Goal: Task Accomplishment & Management: Use online tool/utility

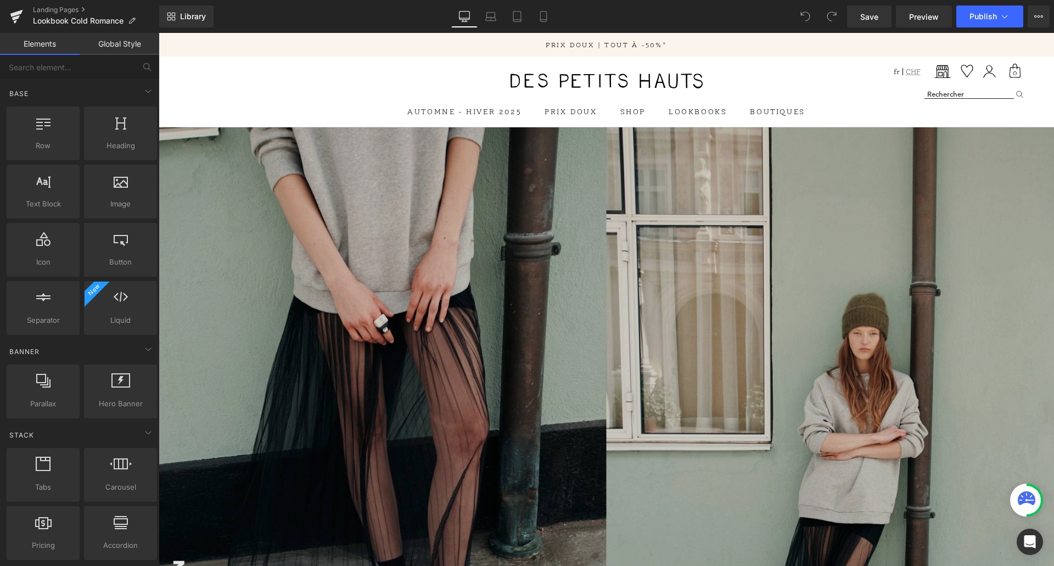
click at [628, 311] on img at bounding box center [607, 463] width 896 height 672
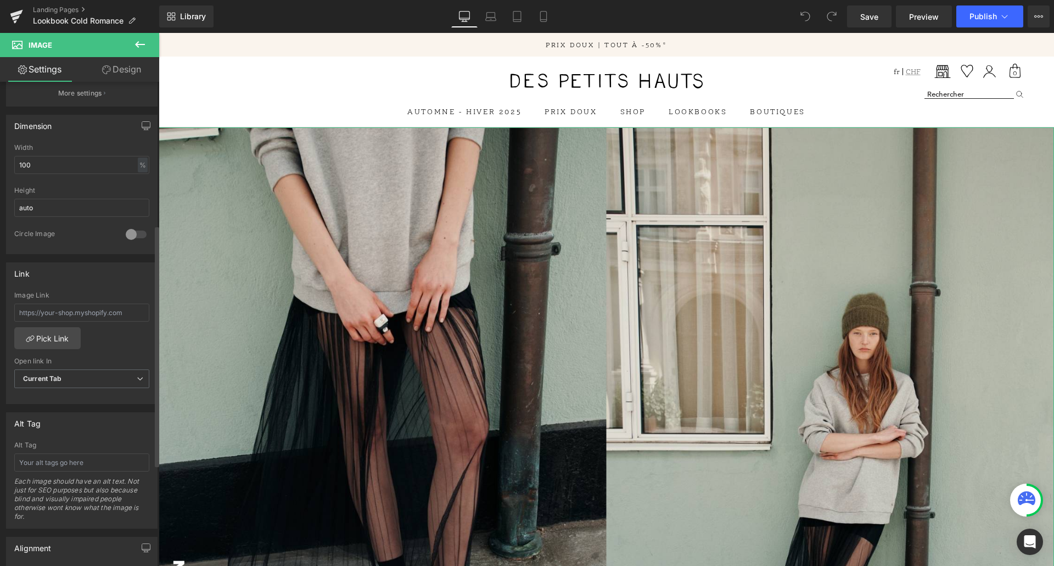
scroll to position [329, 0]
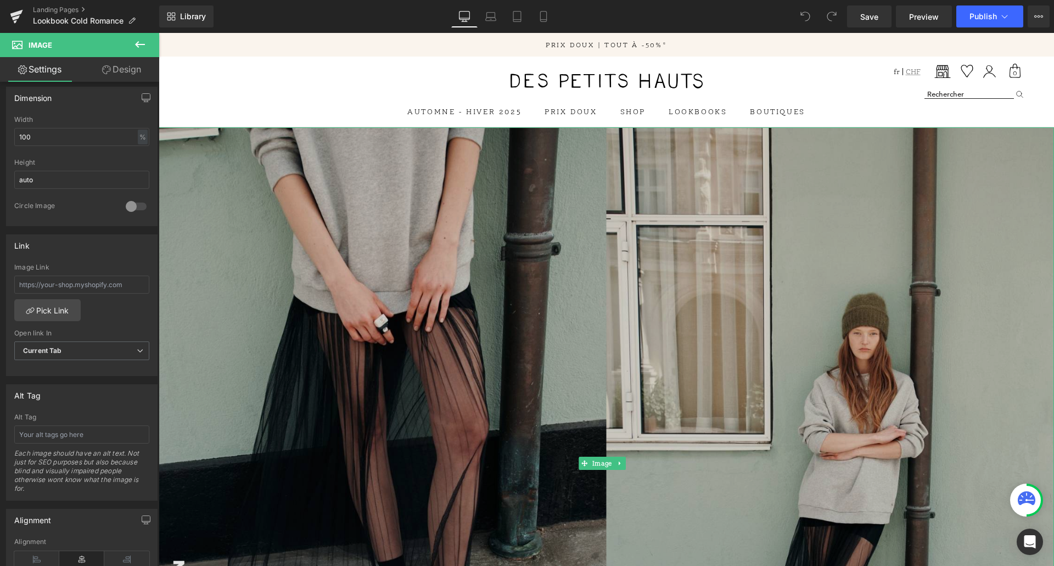
click at [502, 303] on img at bounding box center [607, 463] width 896 height 672
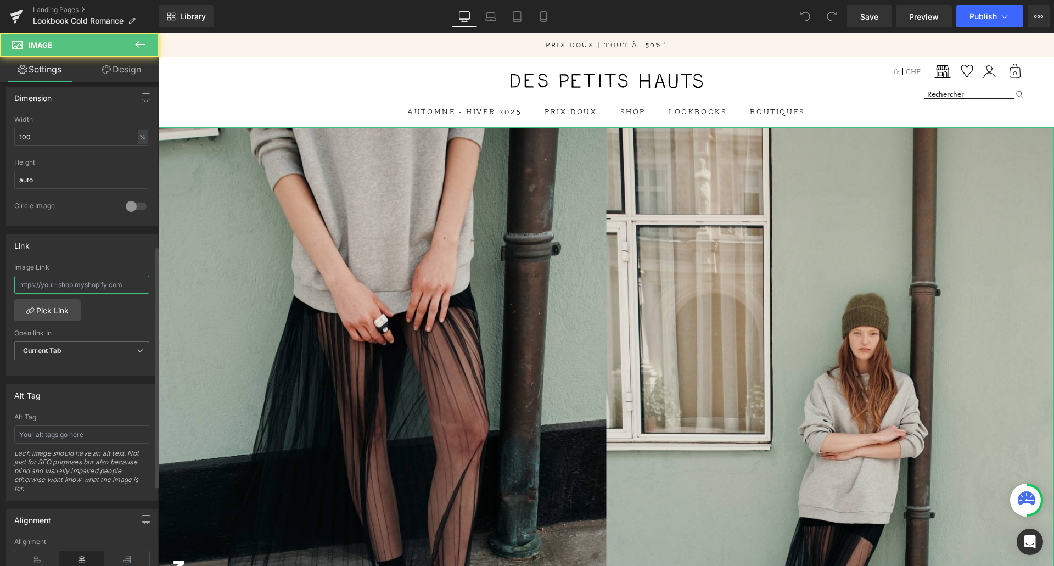
click at [87, 284] on input "text" at bounding box center [81, 285] width 135 height 18
paste input "[URL][DOMAIN_NAME]"
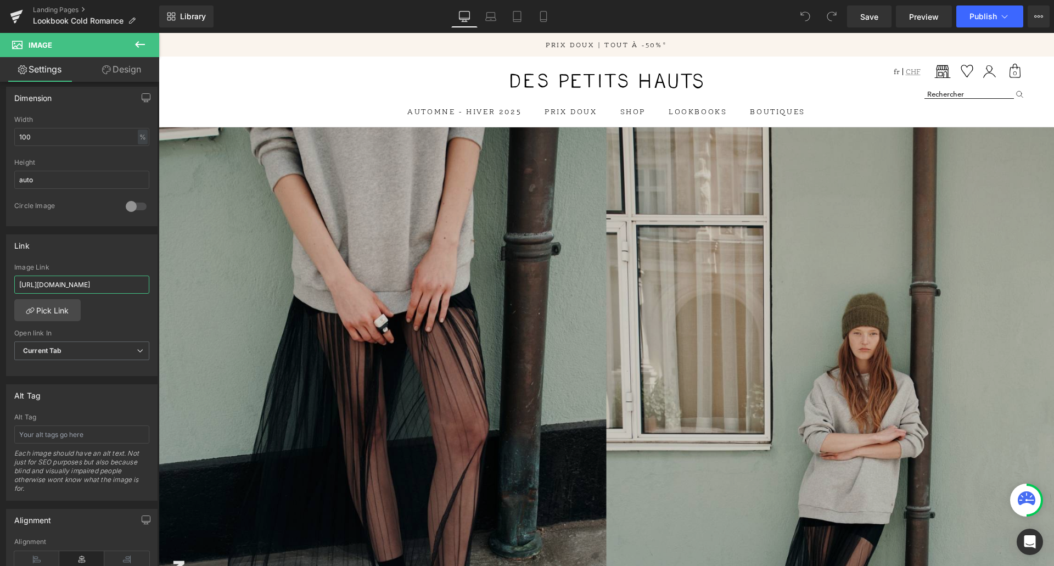
type input "[URL][DOMAIN_NAME]"
click at [266, 322] on img at bounding box center [607, 463] width 896 height 672
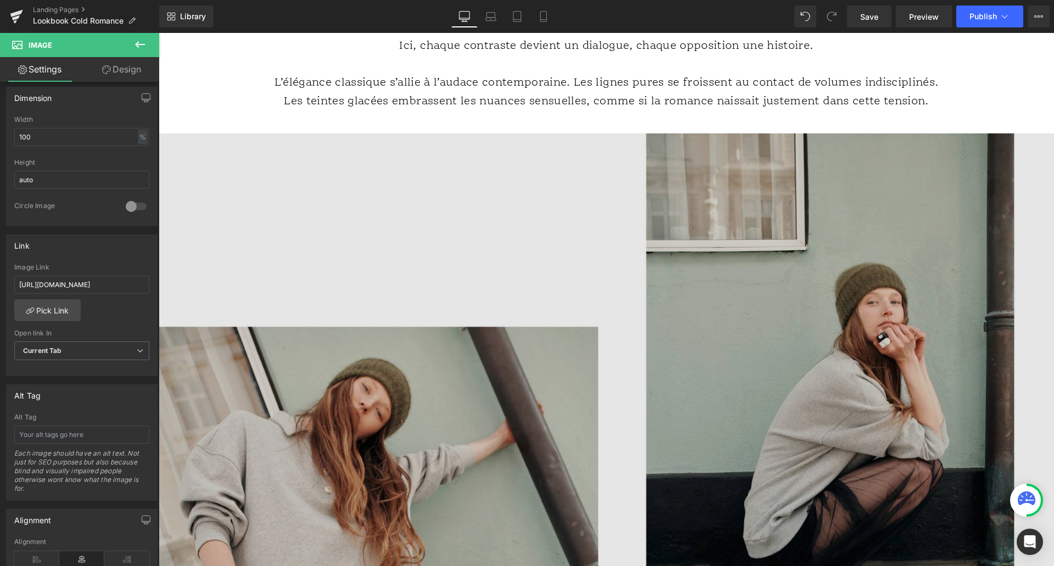
scroll to position [879, 0]
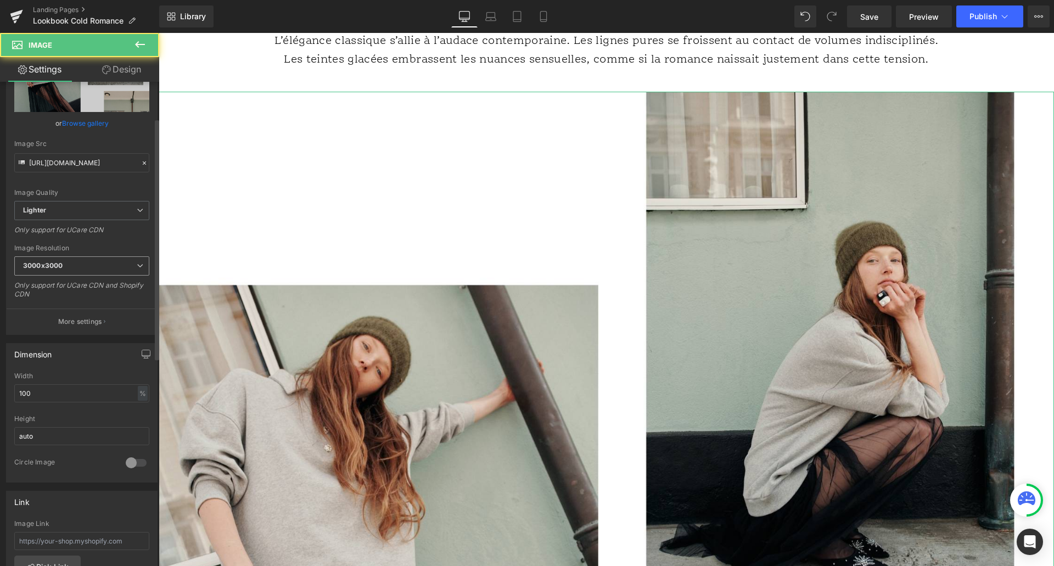
scroll to position [165, 0]
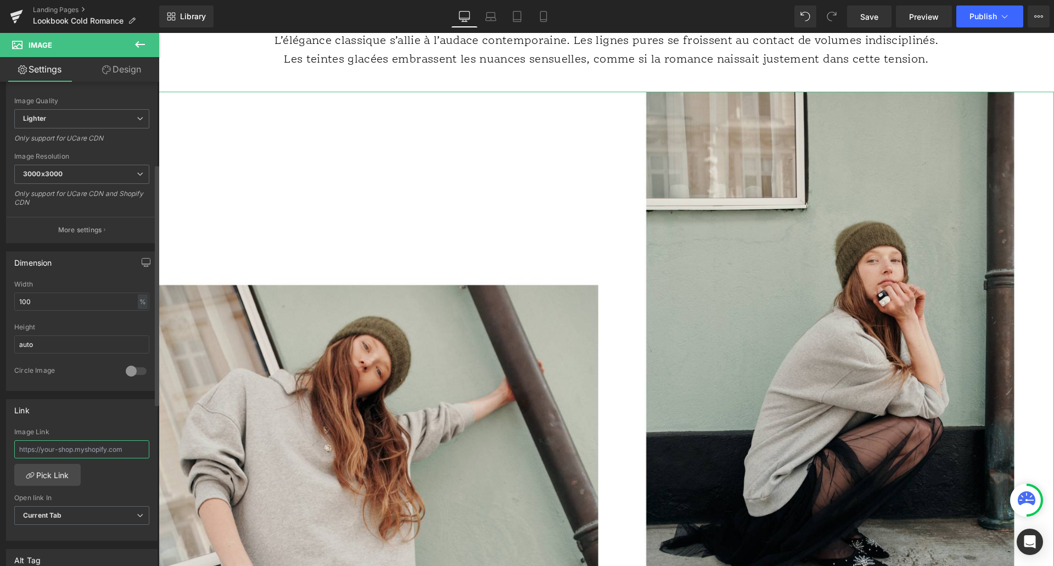
click at [61, 448] on input "text" at bounding box center [81, 449] width 135 height 18
paste input "[URL][DOMAIN_NAME]"
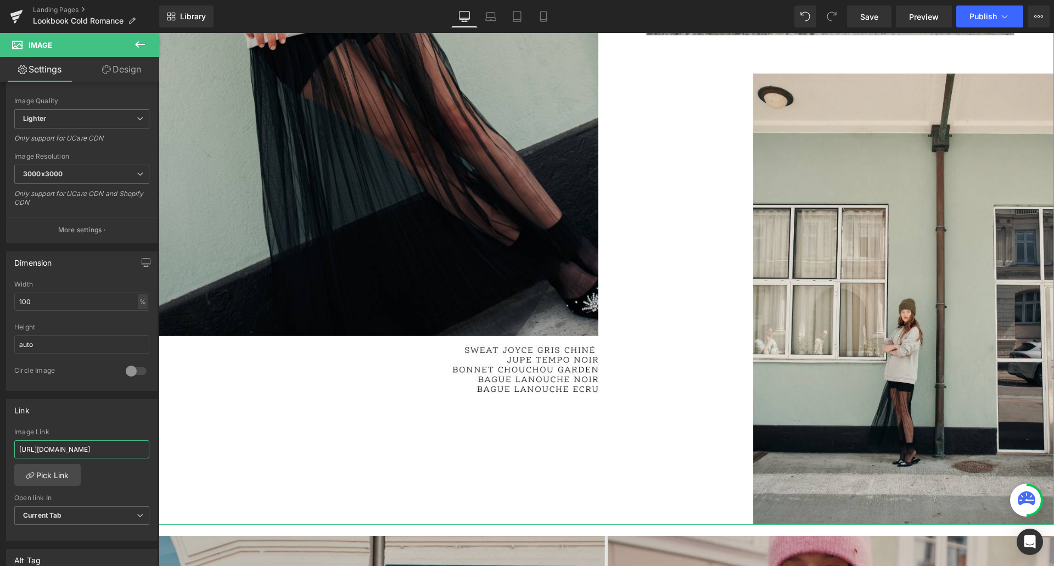
scroll to position [1647, 0]
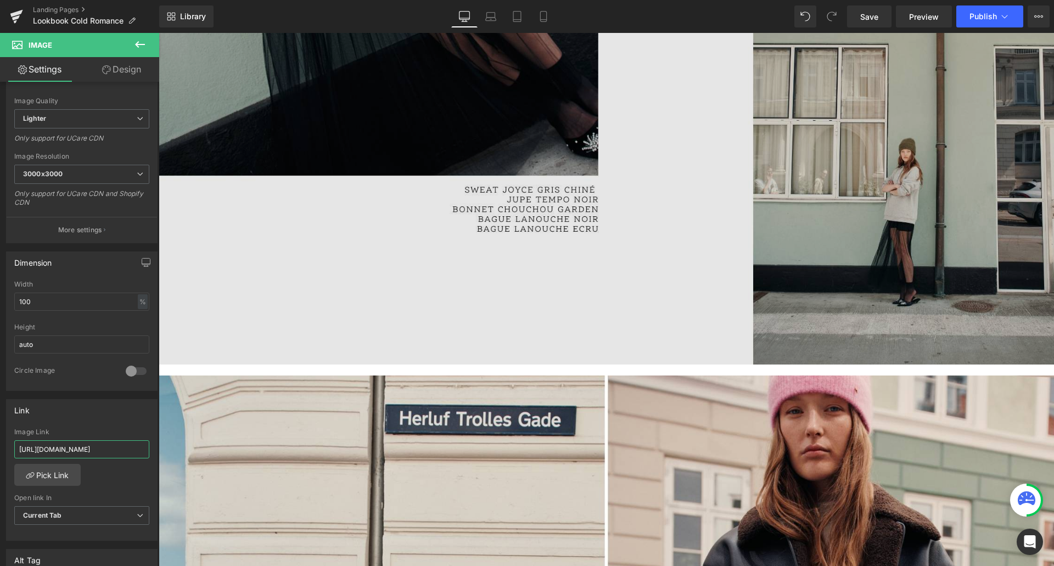
type input "[URL][DOMAIN_NAME]"
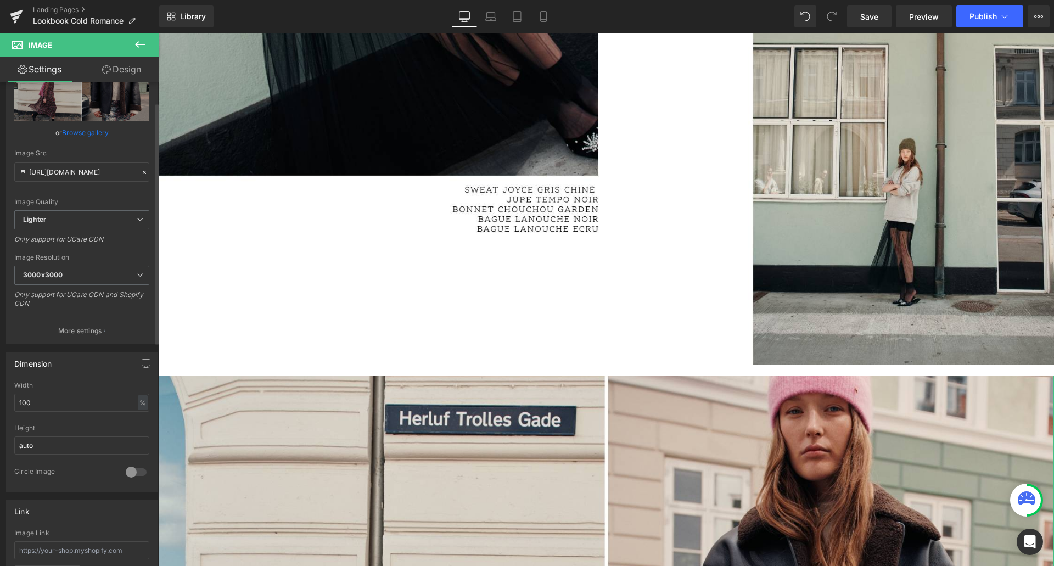
scroll to position [220, 0]
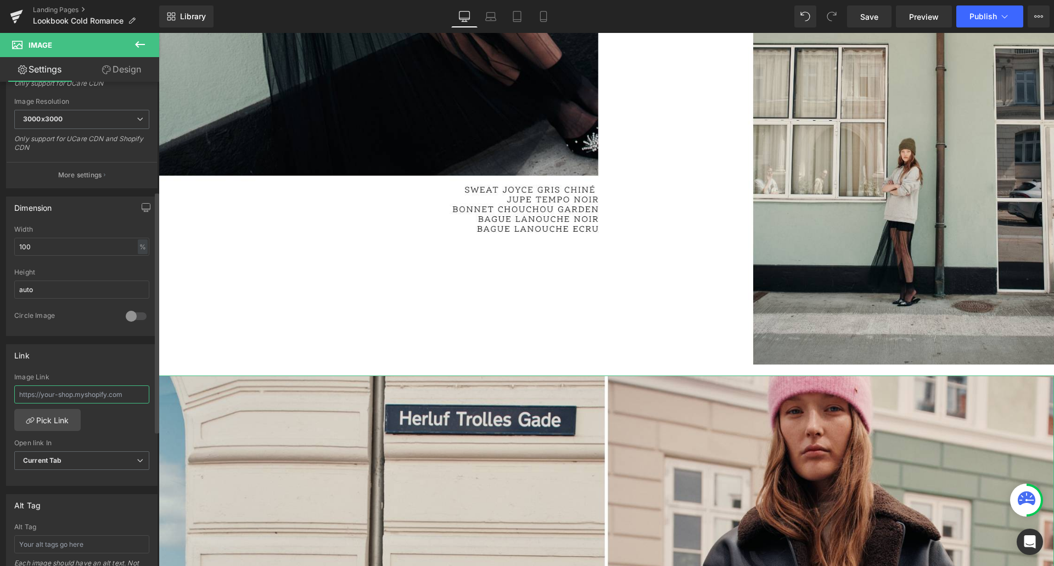
click at [68, 394] on input "text" at bounding box center [81, 394] width 135 height 18
paste input "[URL][DOMAIN_NAME]"
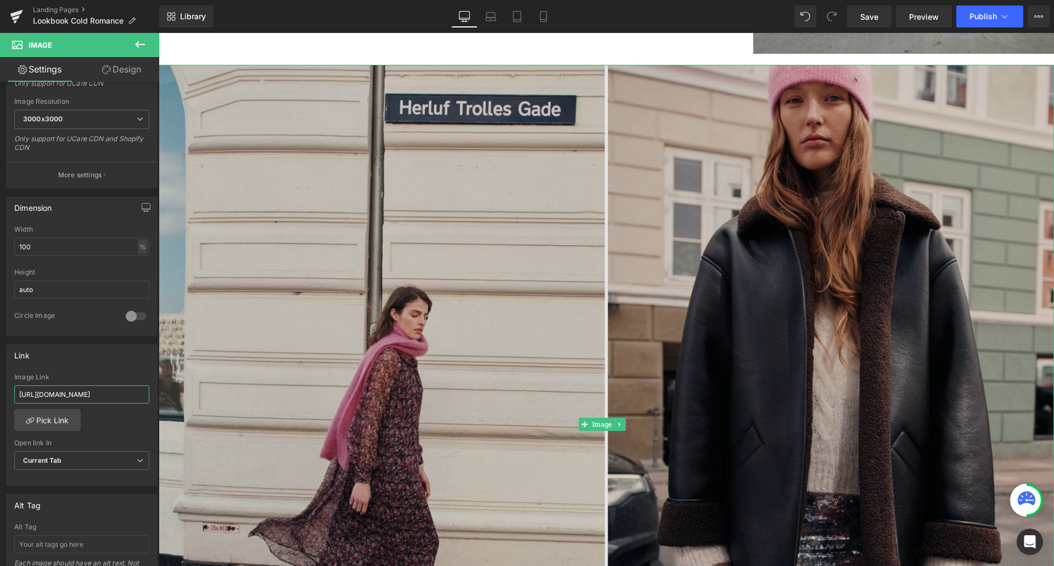
scroll to position [1977, 0]
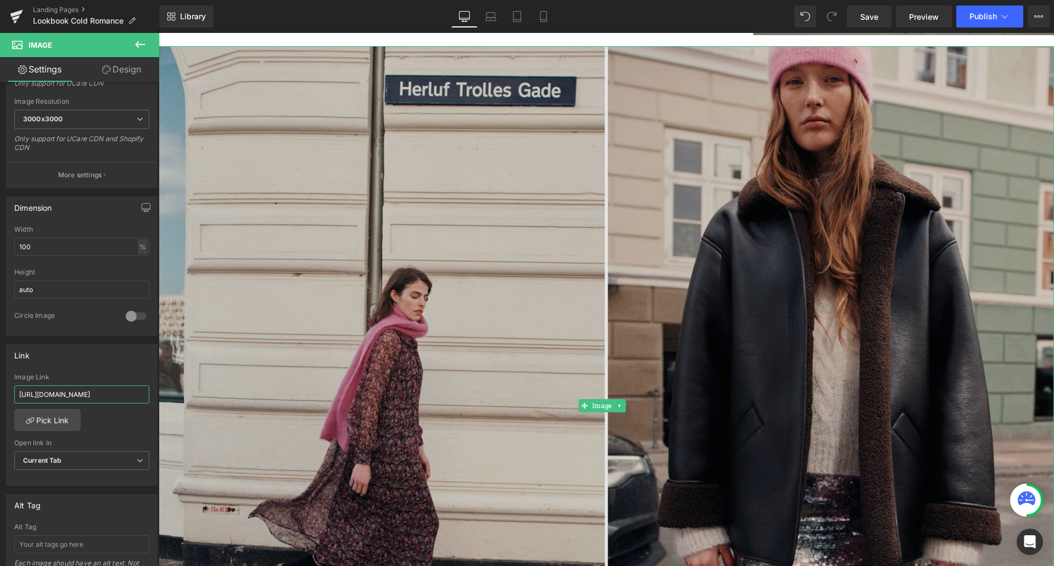
type input "[URL][DOMAIN_NAME]"
click at [590, 423] on img at bounding box center [607, 405] width 896 height 718
click at [466, 439] on img at bounding box center [607, 405] width 896 height 718
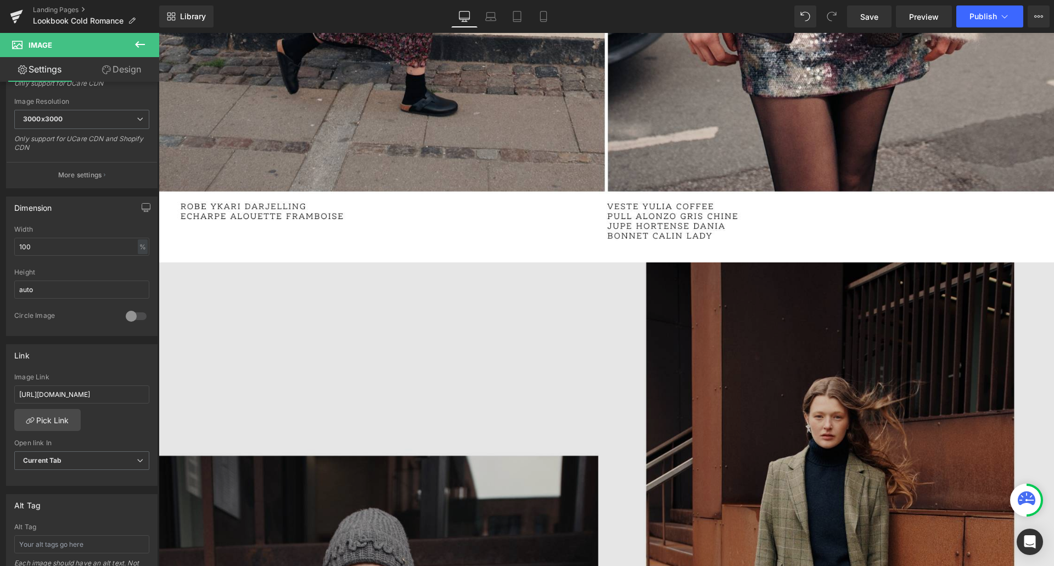
scroll to position [2581, 0]
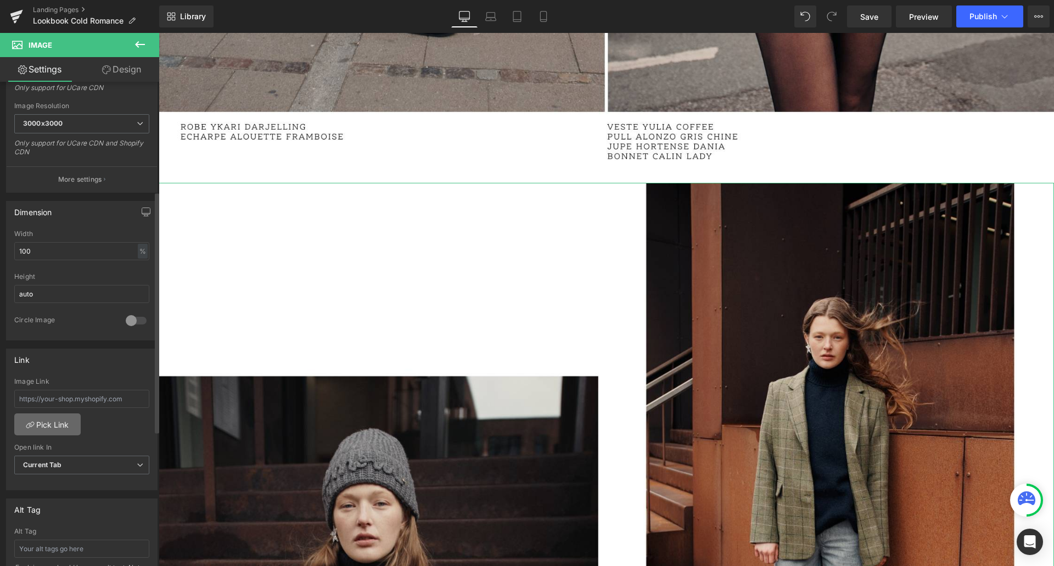
scroll to position [220, 0]
click at [58, 389] on input "text" at bounding box center [81, 394] width 135 height 18
paste input "[URL][DOMAIN_NAME]"
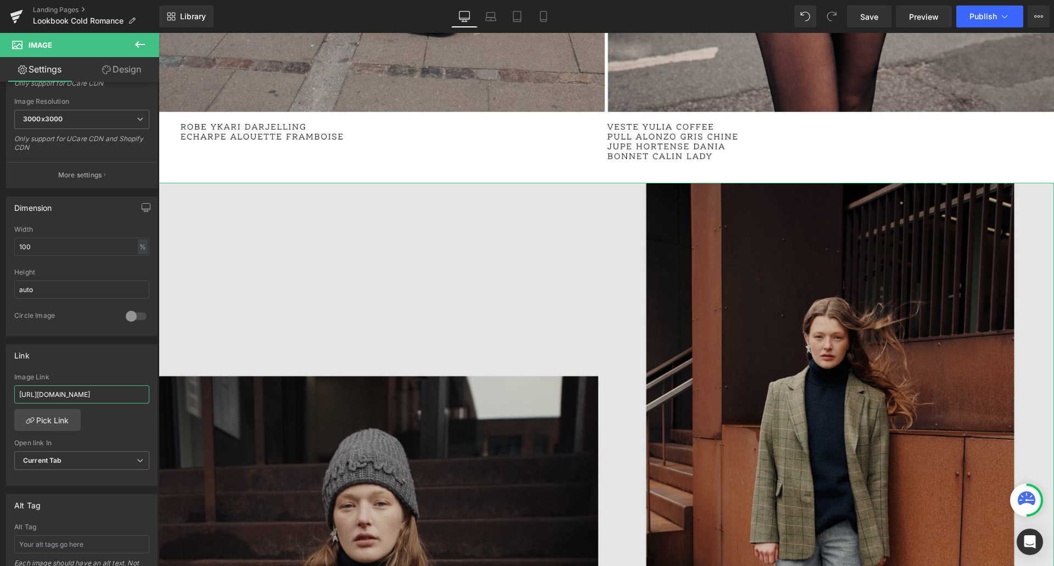
scroll to position [0, 56]
type input "[URL][DOMAIN_NAME]"
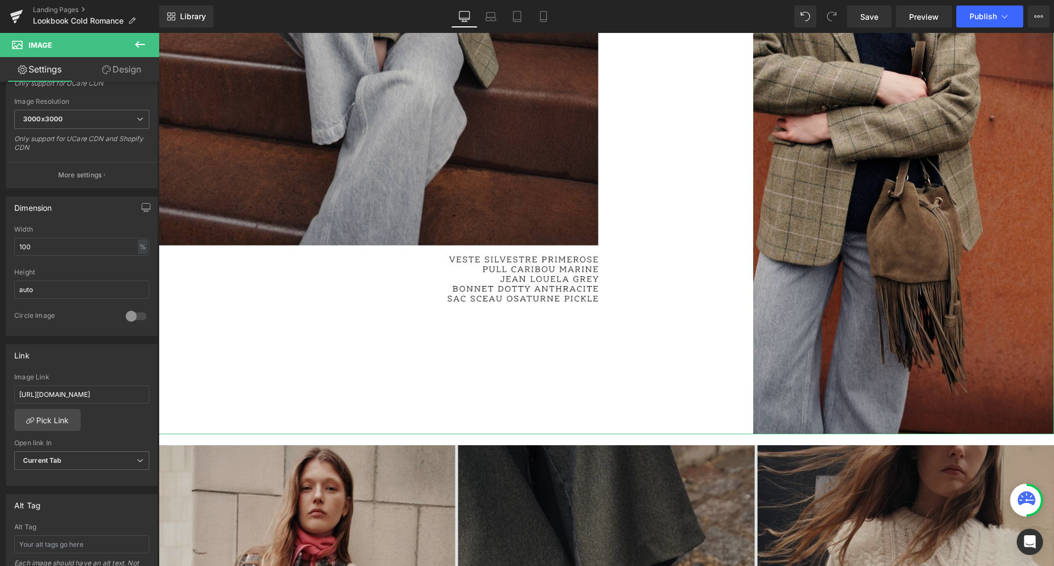
scroll to position [3459, 0]
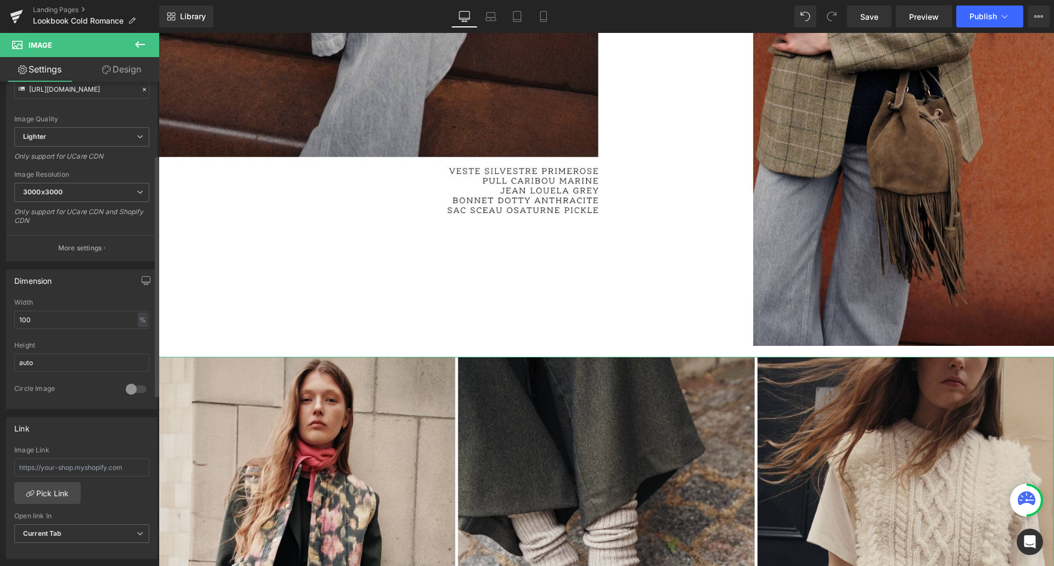
scroll to position [165, 0]
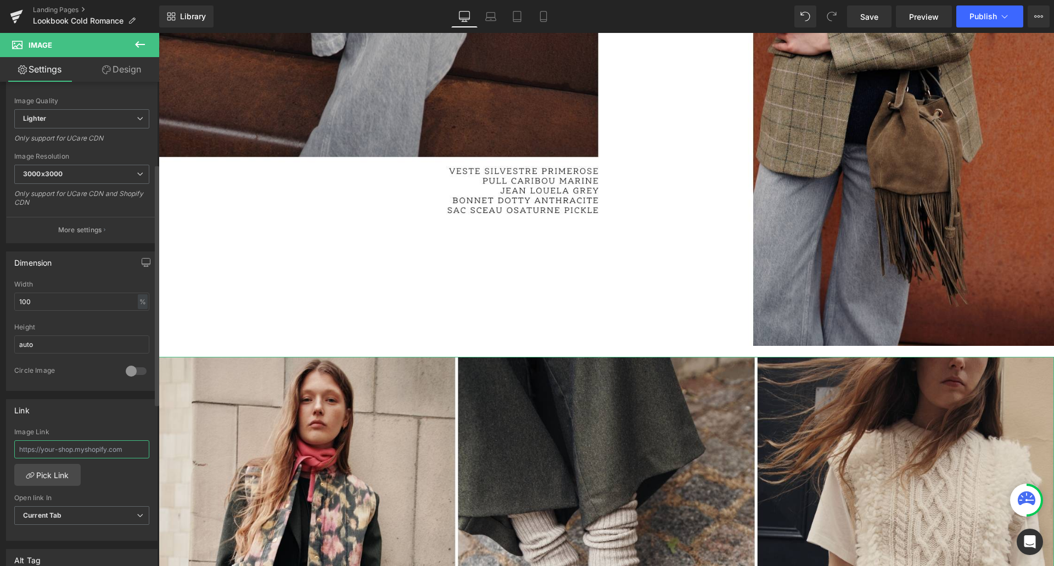
click at [56, 444] on input "text" at bounding box center [81, 449] width 135 height 18
paste input "[URL][DOMAIN_NAME]"
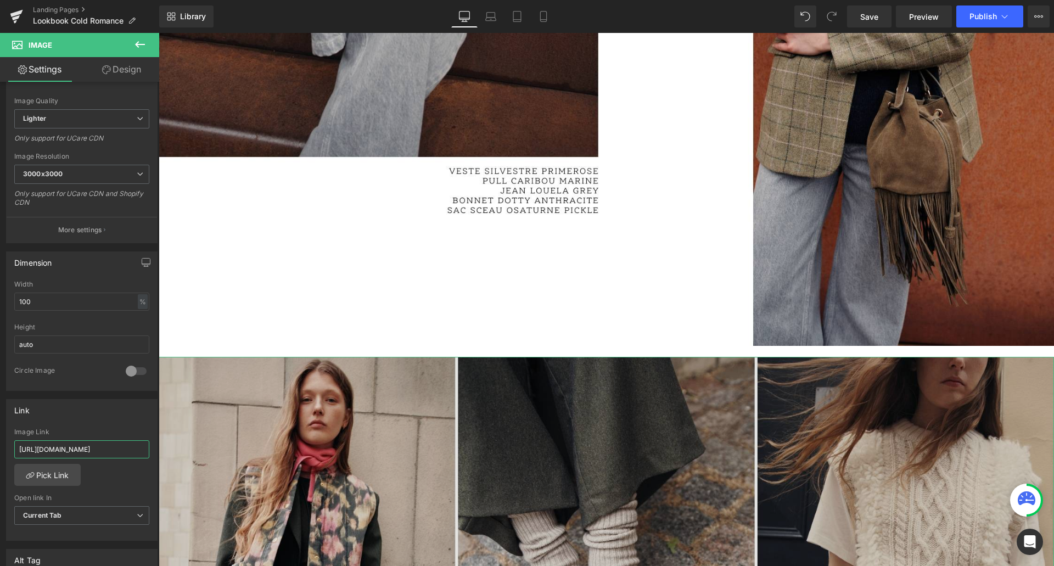
scroll to position [0, 56]
type input "[URL][DOMAIN_NAME]"
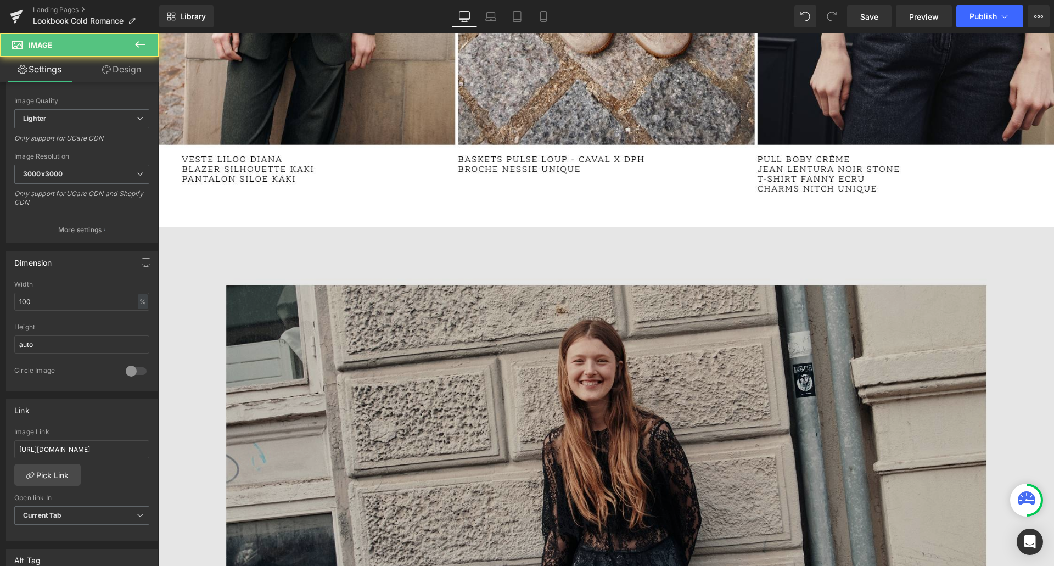
scroll to position [4228, 0]
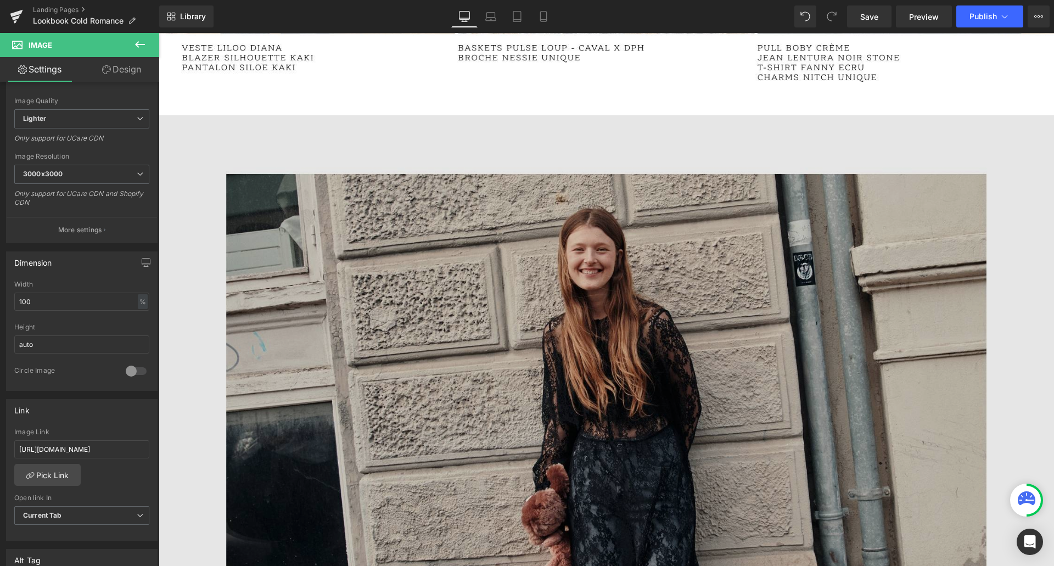
click at [599, 374] on img at bounding box center [607, 432] width 896 height 634
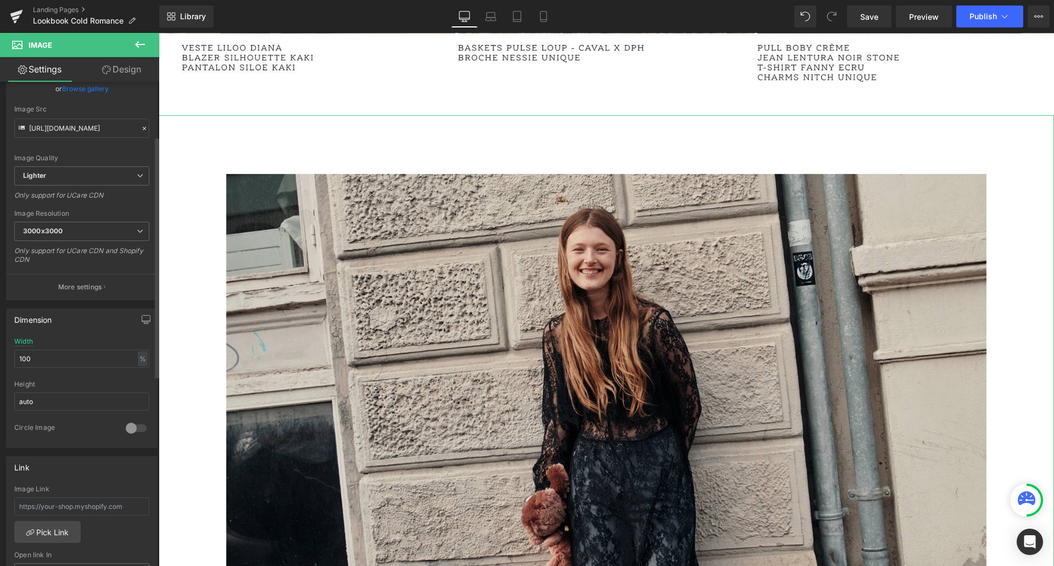
scroll to position [110, 0]
click at [53, 502] on input "text" at bounding box center [81, 504] width 135 height 18
paste input "[URL][DOMAIN_NAME]"
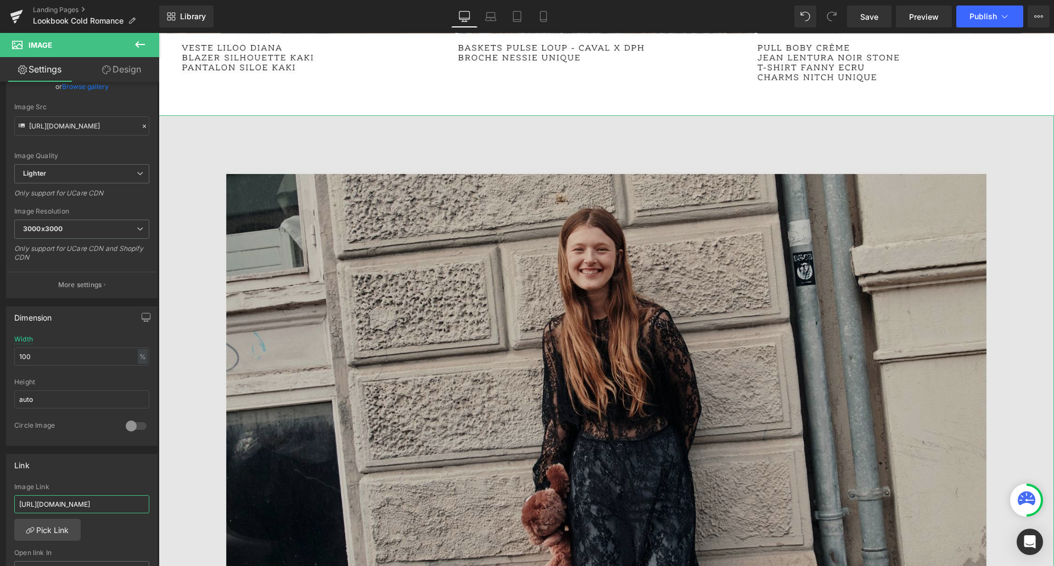
scroll to position [0, 56]
type input "[URL][DOMAIN_NAME]"
click at [706, 457] on img at bounding box center [607, 432] width 896 height 634
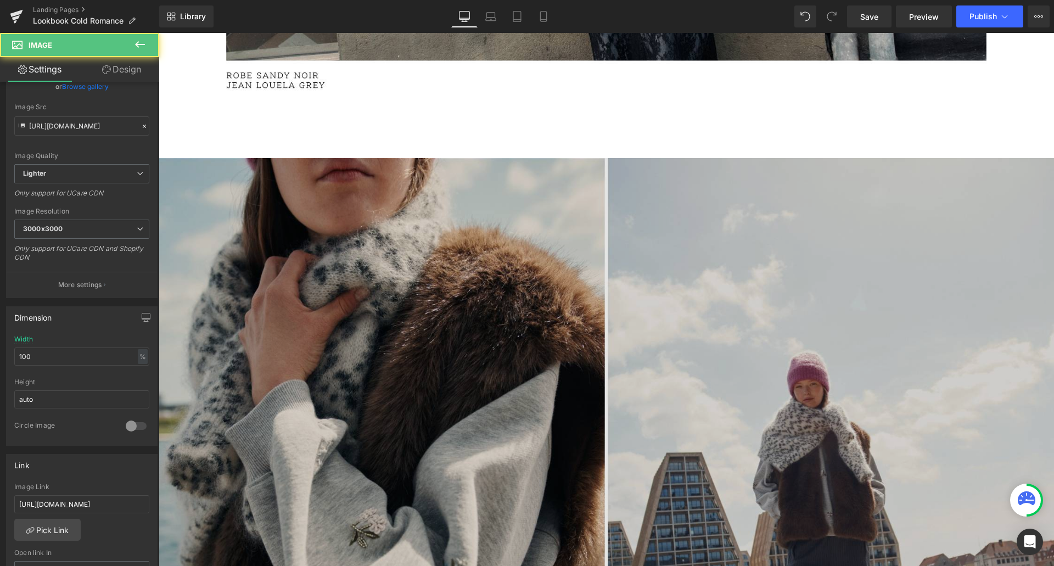
scroll to position [0, 0]
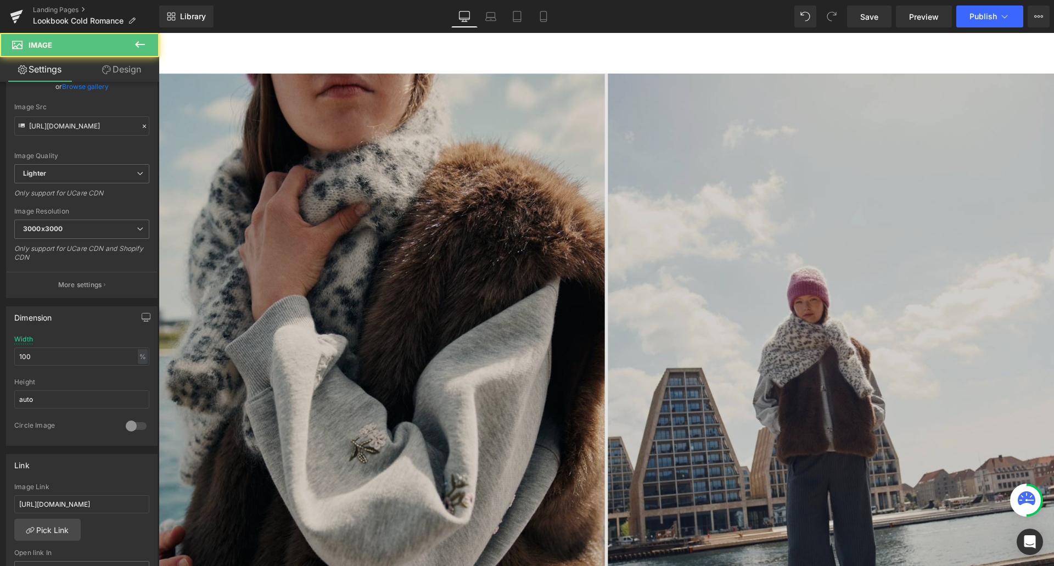
click at [540, 370] on img at bounding box center [607, 438] width 896 height 728
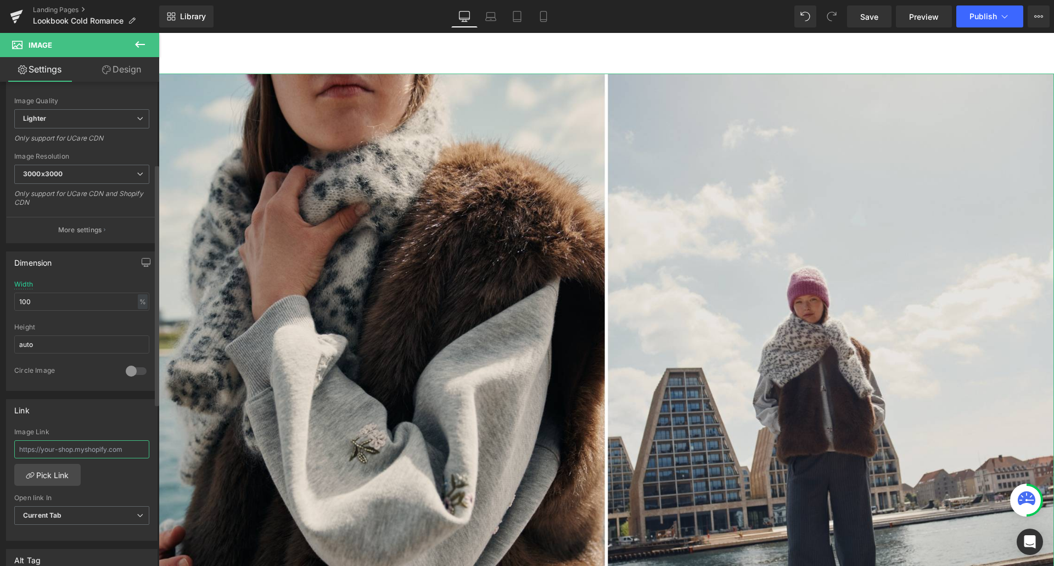
click at [49, 452] on input "text" at bounding box center [81, 449] width 135 height 18
paste input "[URL][DOMAIN_NAME]"
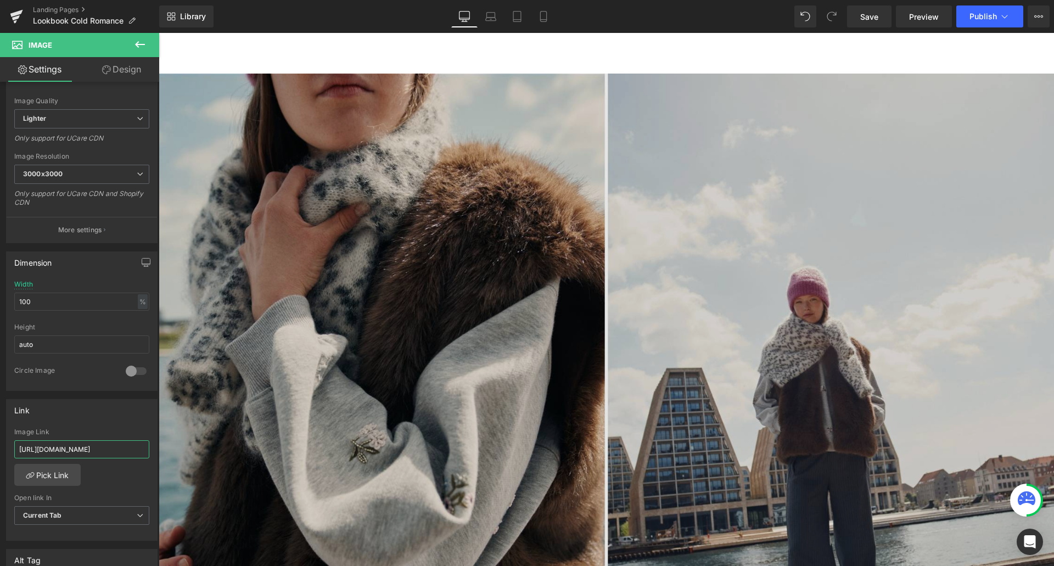
type input "[URL][DOMAIN_NAME]"
click at [646, 441] on img at bounding box center [607, 438] width 896 height 728
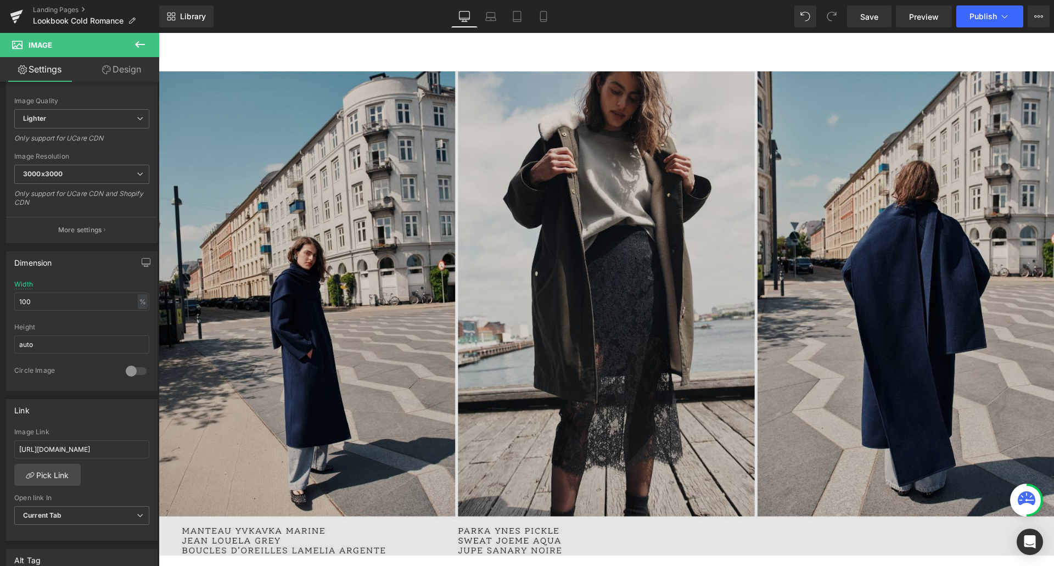
click at [544, 354] on img at bounding box center [607, 313] width 896 height 484
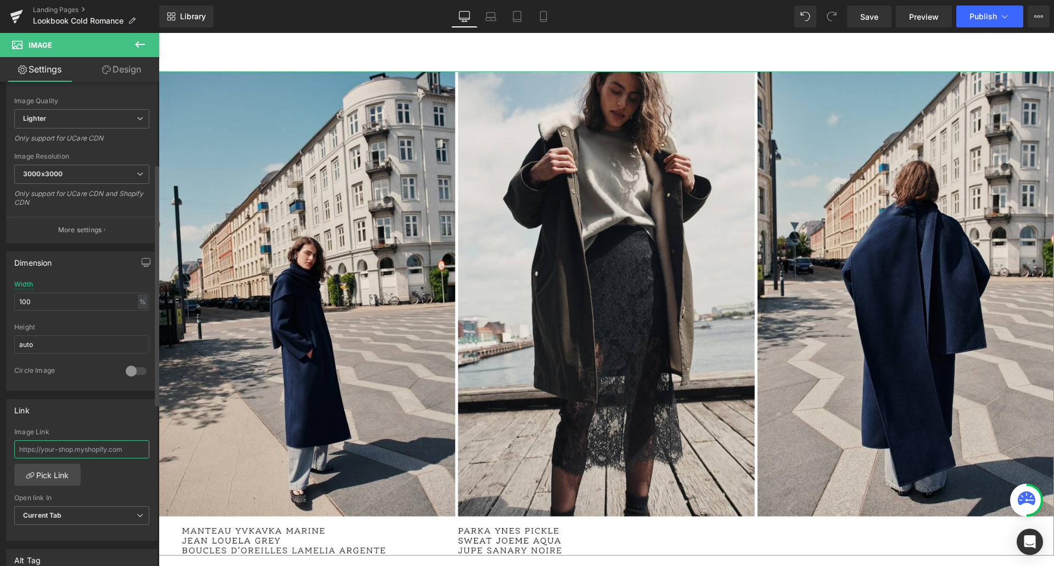
click at [44, 454] on input "text" at bounding box center [81, 449] width 135 height 18
paste input "[URL][DOMAIN_NAME]"
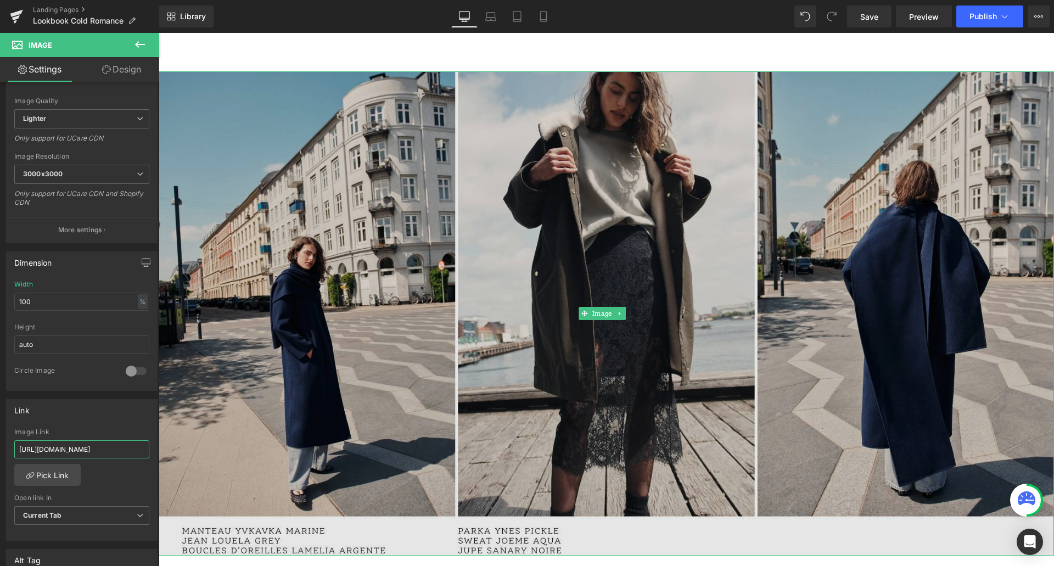
type input "[URL][DOMAIN_NAME]"
click at [645, 443] on img at bounding box center [607, 313] width 896 height 484
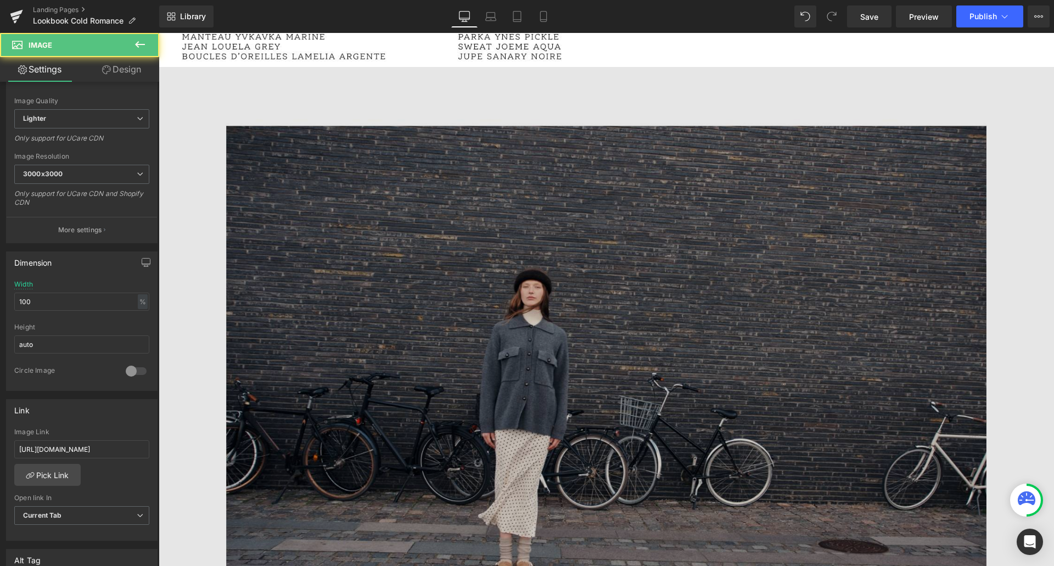
click at [540, 392] on img at bounding box center [607, 384] width 896 height 634
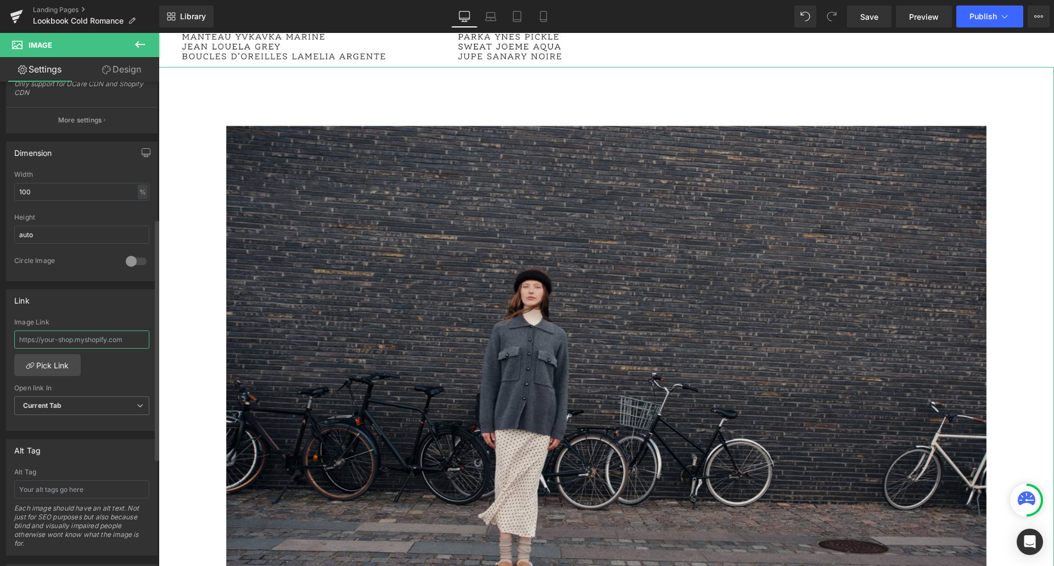
click at [85, 338] on input "text" at bounding box center [81, 340] width 135 height 18
paste input "[URL][DOMAIN_NAME]"
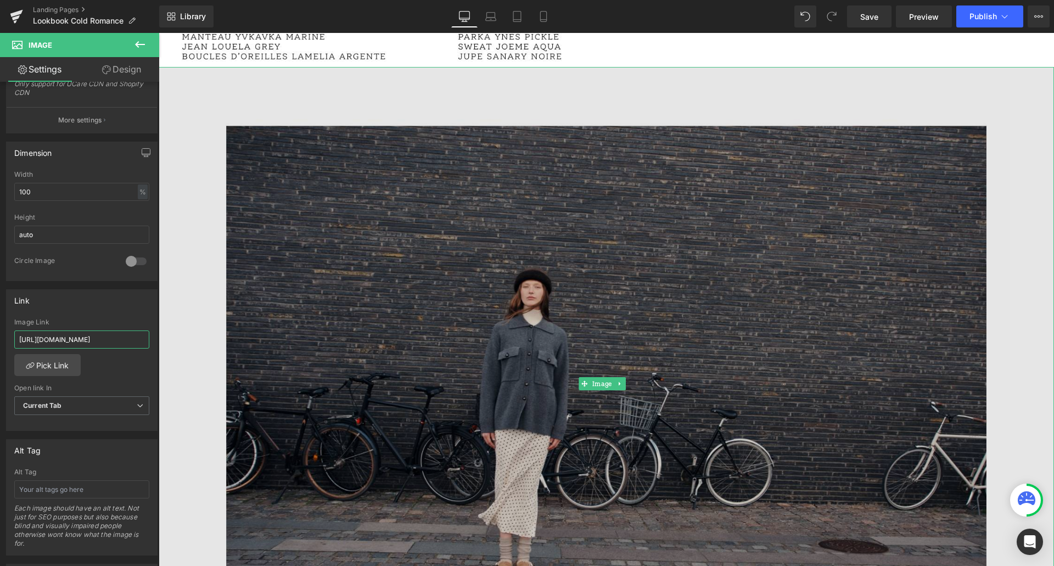
type input "[URL][DOMAIN_NAME]"
click at [602, 400] on img at bounding box center [607, 384] width 896 height 634
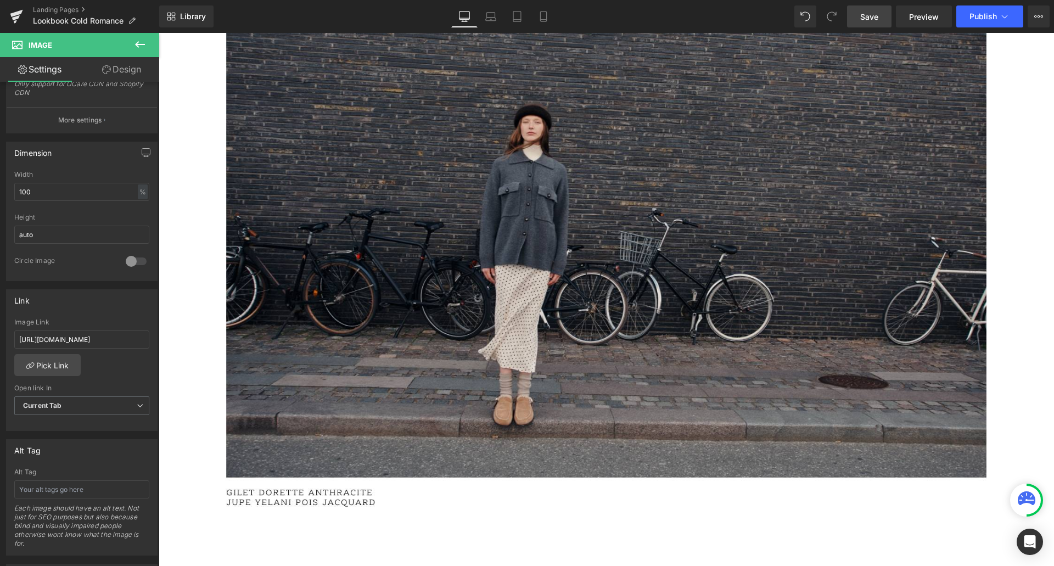
click at [860, 10] on link "Save" at bounding box center [869, 16] width 44 height 22
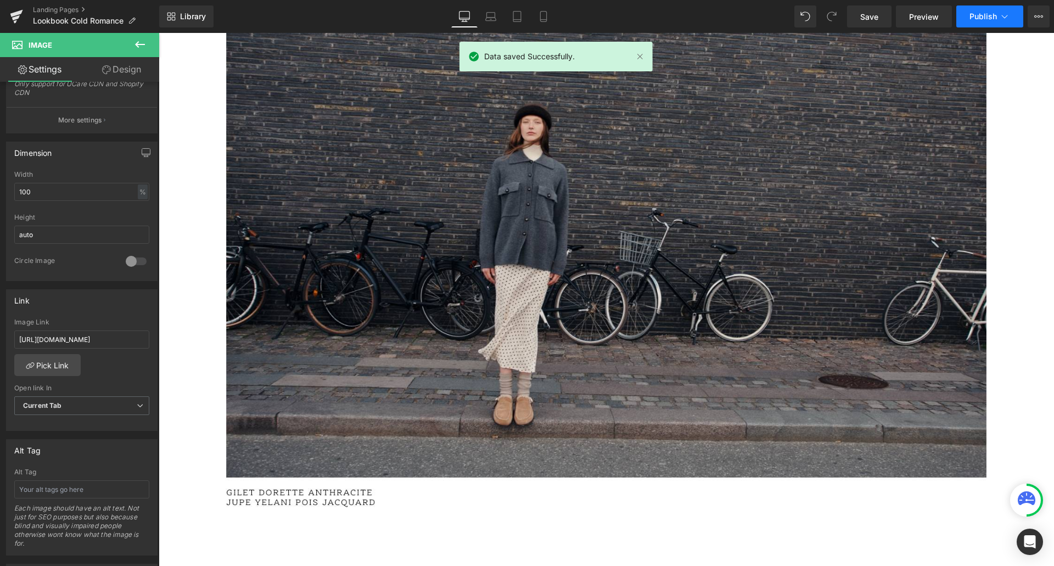
click at [977, 14] on span "Publish" at bounding box center [983, 16] width 27 height 9
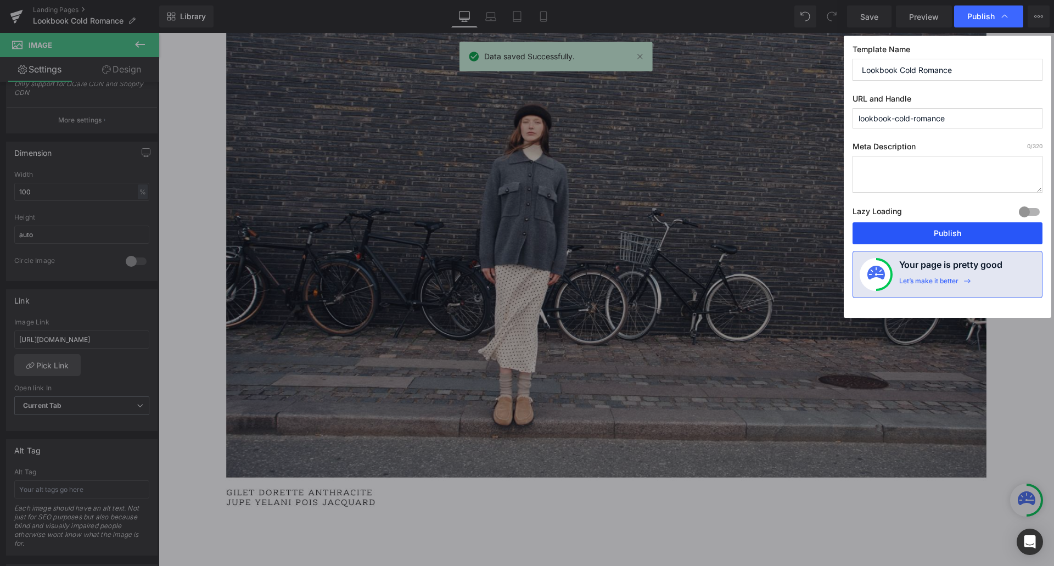
click at [897, 233] on button "Publish" at bounding box center [948, 233] width 190 height 22
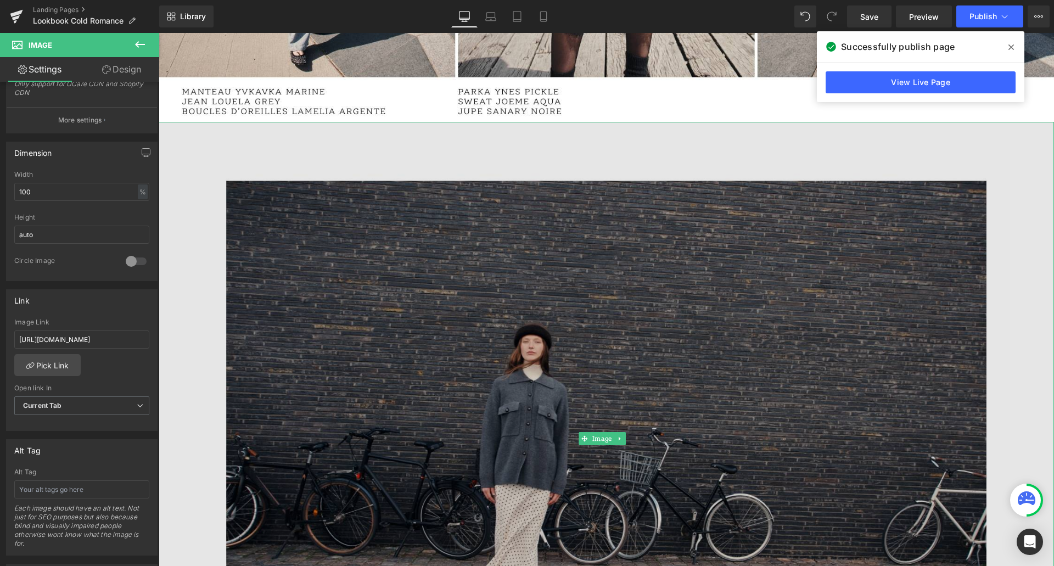
click at [527, 328] on img at bounding box center [607, 439] width 896 height 634
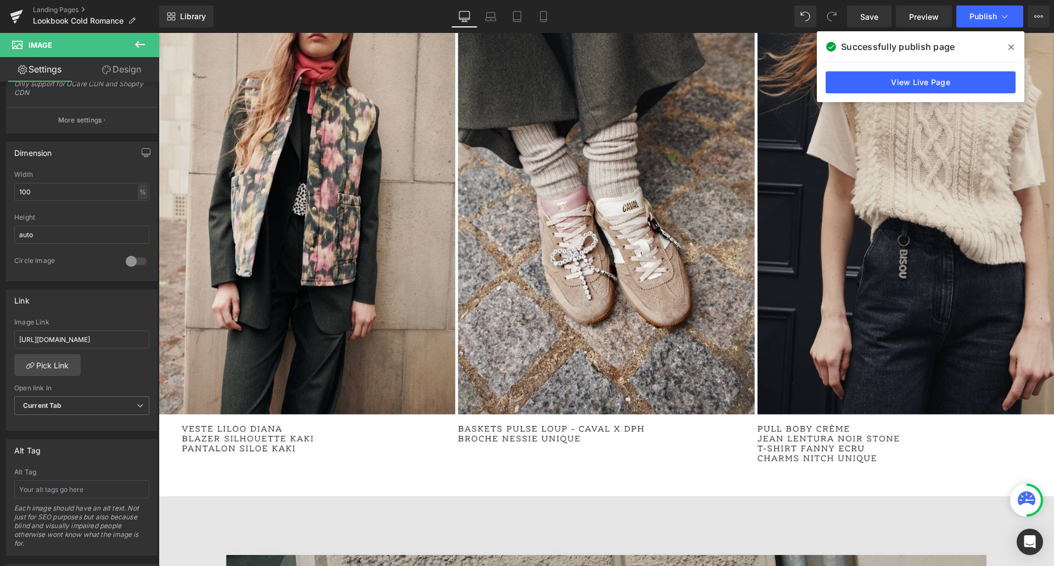
scroll to position [3624, 0]
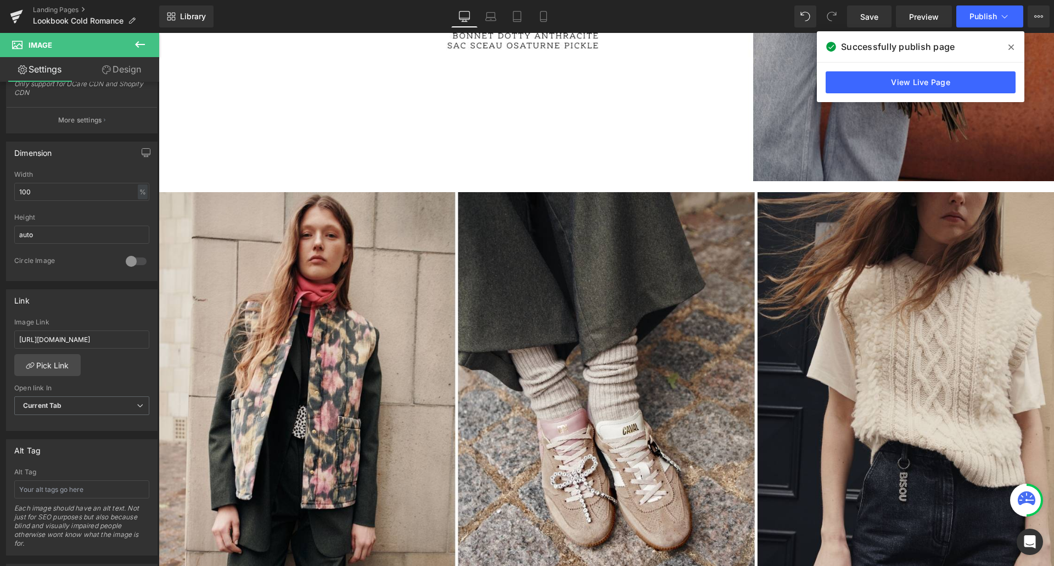
drag, startPoint x: 1009, startPoint y: 42, endPoint x: 847, endPoint y: 12, distance: 164.3
click at [1009, 42] on span at bounding box center [1012, 47] width 18 height 18
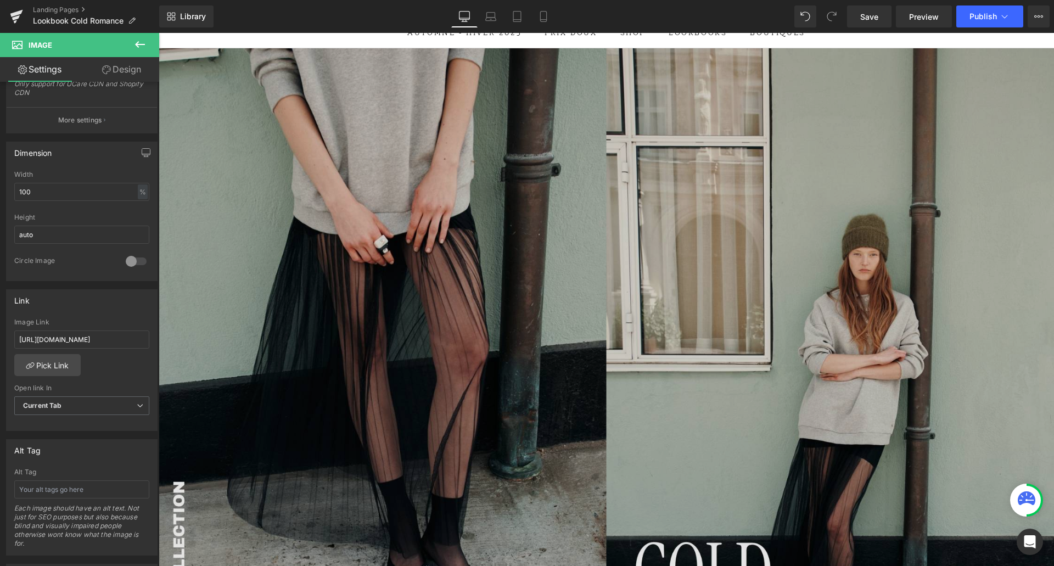
scroll to position [0, 0]
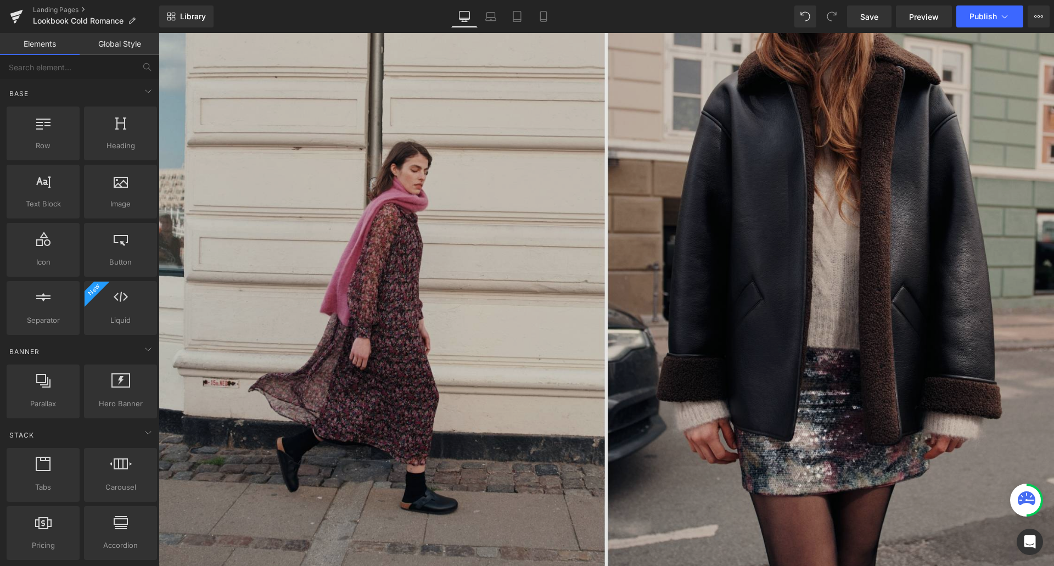
scroll to position [2142, 0]
